Goal: Find specific page/section: Find specific page/section

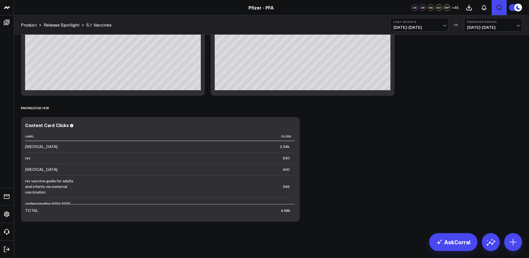
scroll to position [1970, 0]
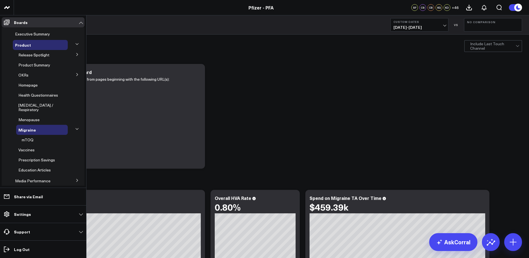
click at [76, 56] on icon at bounding box center [77, 54] width 3 height 3
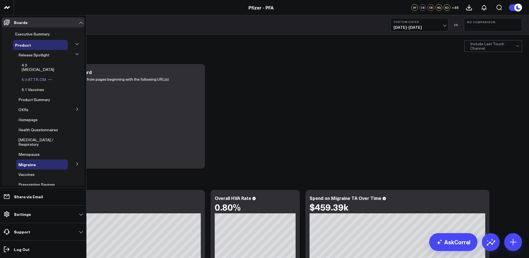
click at [31, 77] on span "5.0 ATTR-CM" at bounding box center [34, 79] width 24 height 5
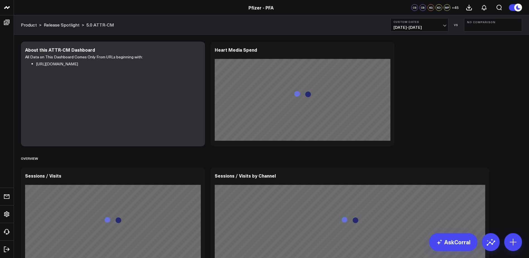
click at [433, 30] on button "Custom Dates 07/01/25 - 07/31/25" at bounding box center [419, 24] width 58 height 13
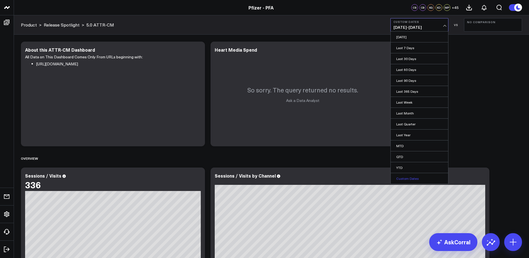
click at [406, 180] on link "Custom Dates" at bounding box center [419, 178] width 57 height 11
select select "7"
select select "2025"
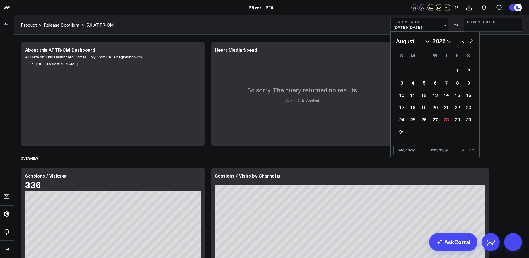
click at [423, 37] on select "January February March April May June July August September October November De…" at bounding box center [413, 41] width 34 height 8
select select "6"
select select "2025"
click at [446, 108] on div "24" at bounding box center [446, 107] width 11 height 11
type input "[DATE]"
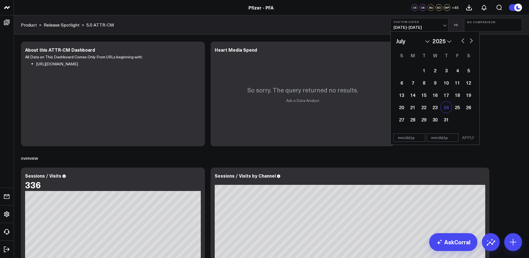
select select "6"
select select "2025"
click at [471, 40] on button "button" at bounding box center [472, 40] width 6 height 7
select select "7"
select select "2025"
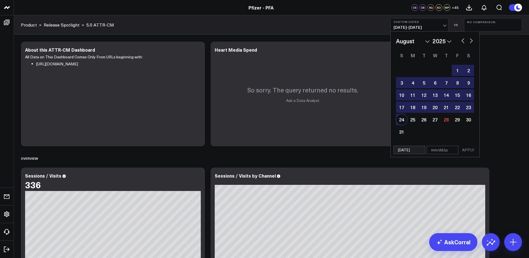
click at [404, 120] on div "24" at bounding box center [401, 119] width 11 height 11
type input "[DATE]"
select select "7"
select select "2025"
click at [466, 151] on button "APPLY" at bounding box center [468, 150] width 17 height 8
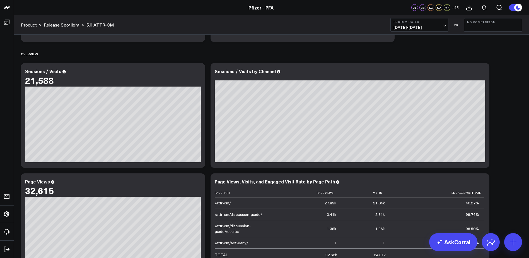
scroll to position [84, 0]
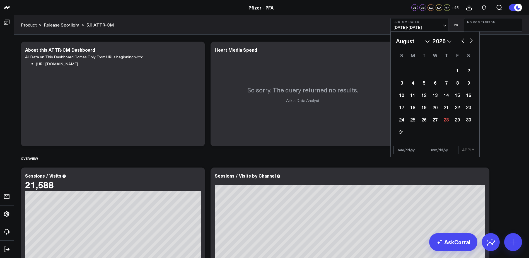
select select "7"
select select "2025"
click at [445, 95] on div "14" at bounding box center [446, 94] width 11 height 11
select select "7"
select select "2025"
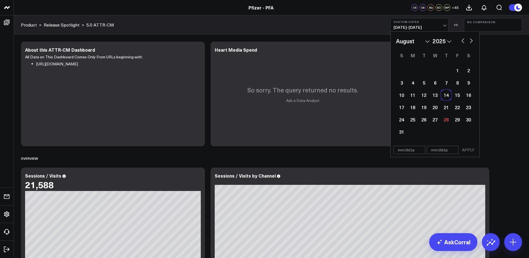
type input "08/14/25"
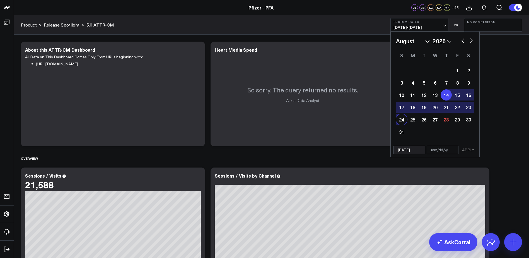
click at [402, 122] on div "24" at bounding box center [401, 119] width 11 height 11
type input "[DATE]"
select select "7"
select select "2025"
click at [467, 149] on button "APPLY" at bounding box center [468, 150] width 17 height 8
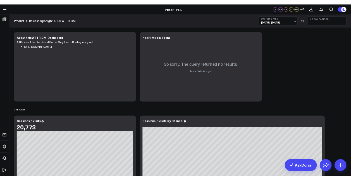
scroll to position [56, 0]
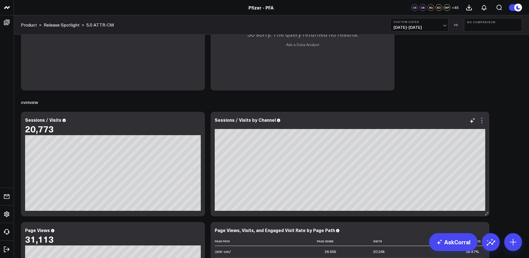
click at [482, 120] on icon at bounding box center [482, 120] width 7 height 7
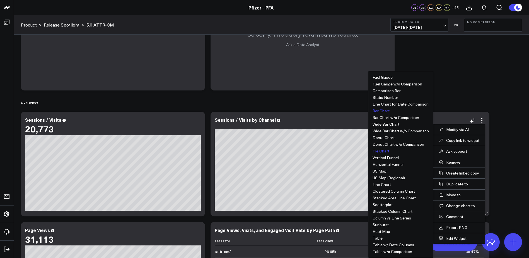
click at [381, 109] on button "Bar Chart" at bounding box center [381, 111] width 17 height 4
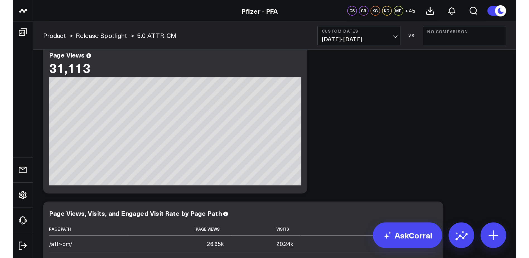
scroll to position [335, 0]
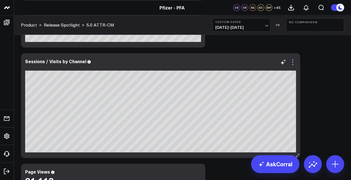
click at [292, 63] on icon at bounding box center [292, 62] width 7 height 7
click at [0, 0] on link "Export PNG" at bounding box center [0, 0] width 0 height 0
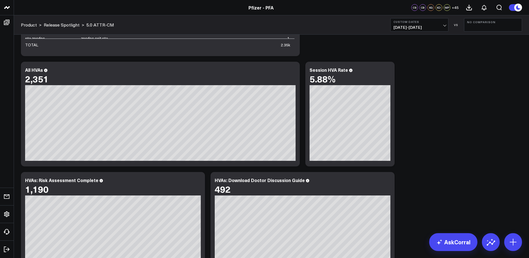
scroll to position [976, 0]
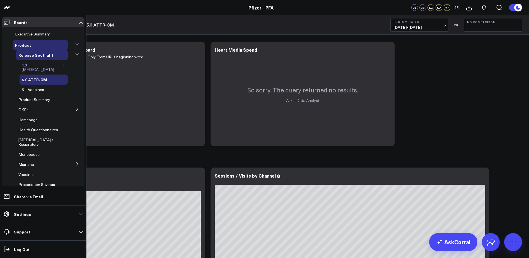
click at [35, 64] on span "4.3 [MEDICAL_DATA]" at bounding box center [38, 67] width 32 height 10
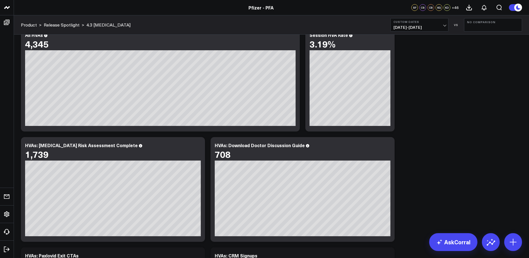
scroll to position [1116, 0]
